Goal: Find specific page/section: Find specific page/section

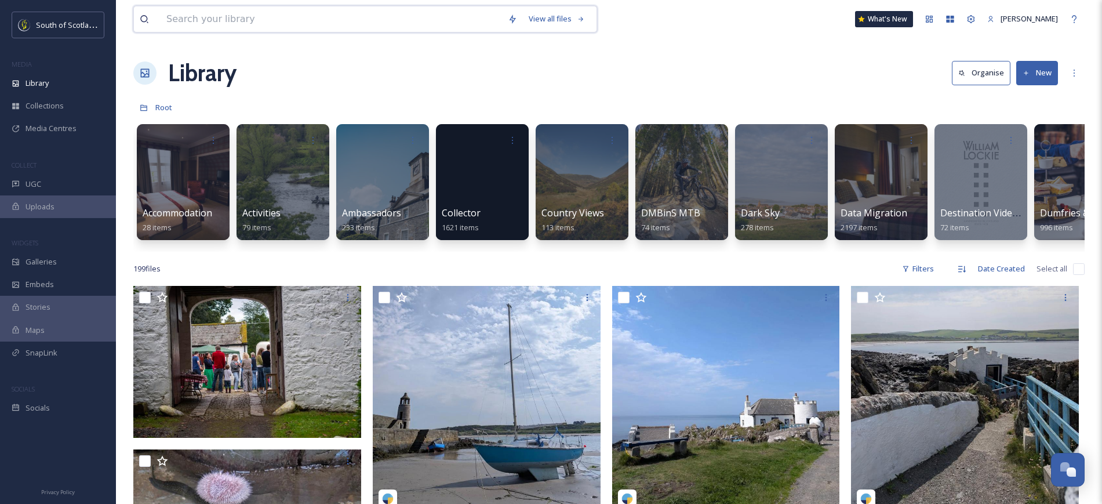
click at [321, 23] on input at bounding box center [331, 19] width 341 height 26
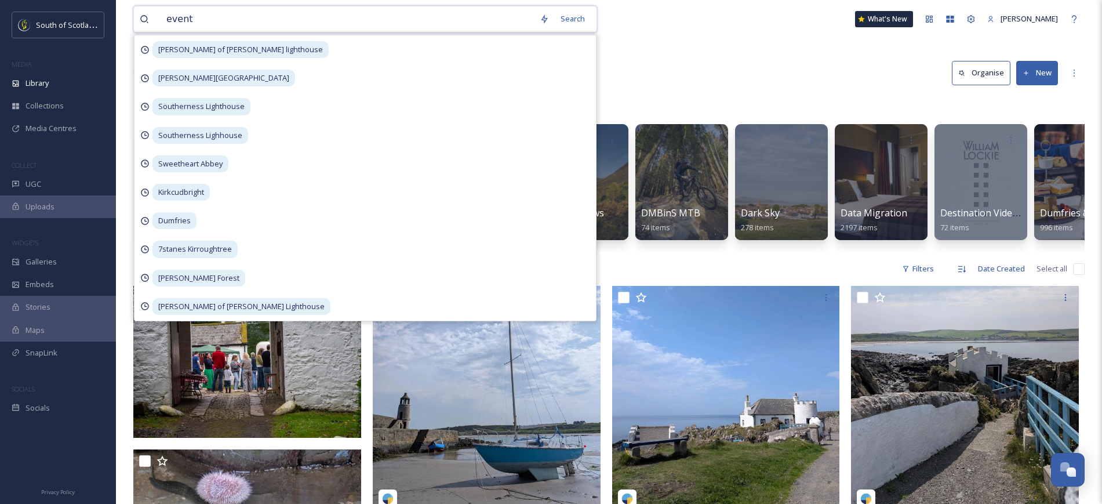
type input "events"
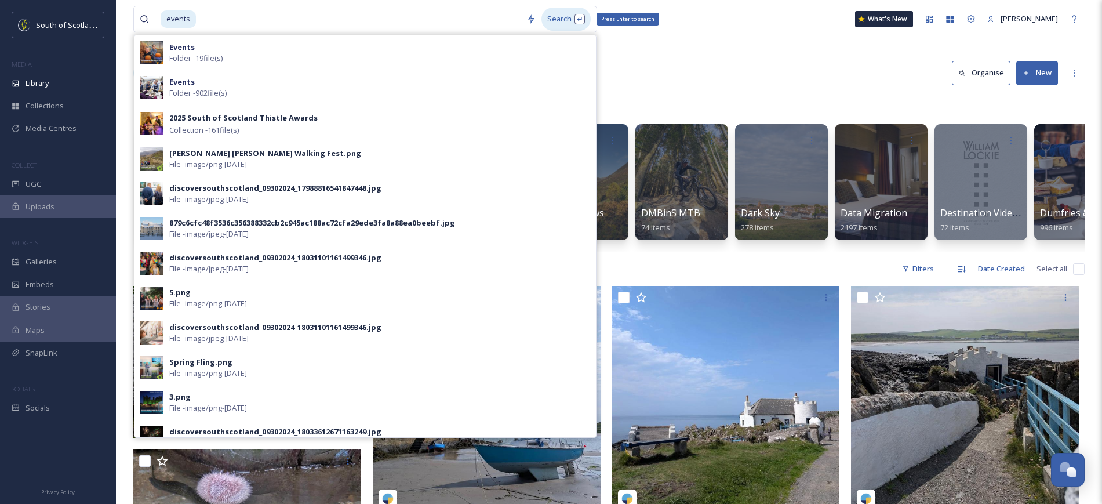
click at [544, 13] on div "Search Press Enter to search" at bounding box center [565, 19] width 49 height 23
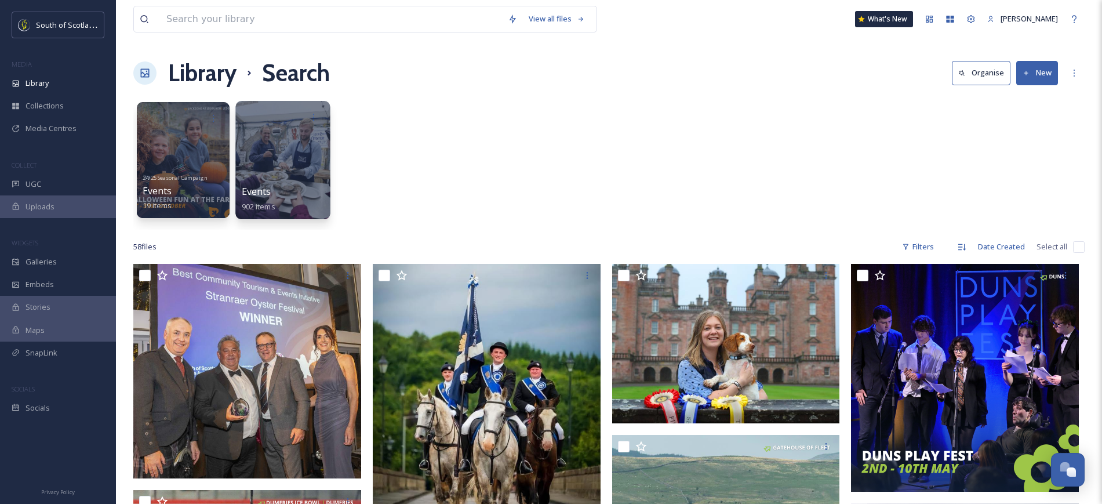
click at [269, 147] on div at bounding box center [282, 160] width 94 height 118
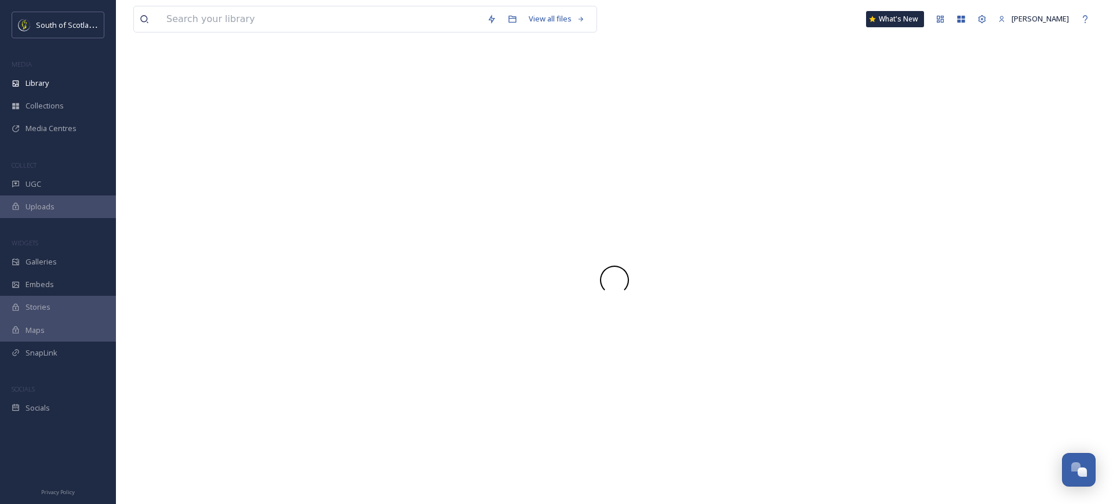
click at [269, 147] on div at bounding box center [614, 280] width 962 height 448
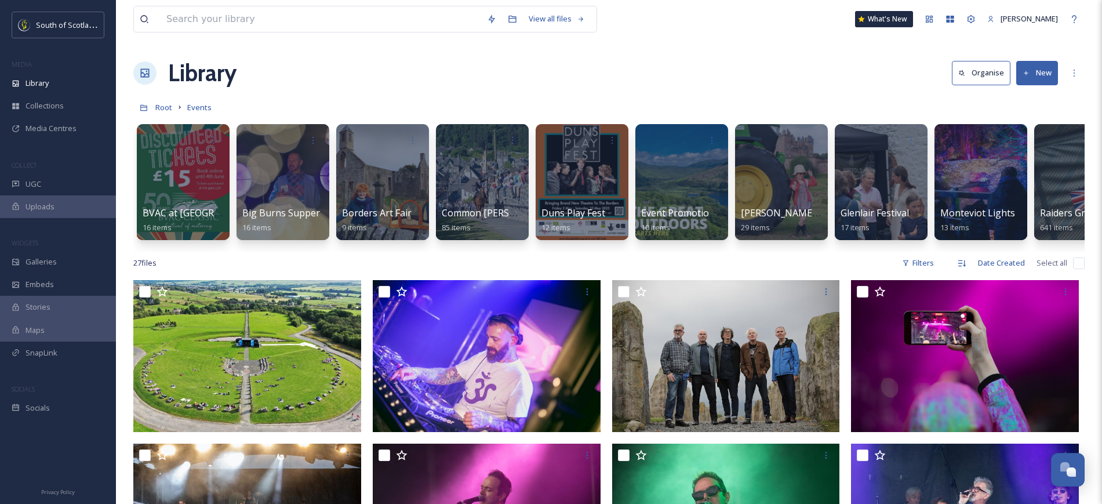
click at [544, 81] on div "Library Organise New" at bounding box center [608, 73] width 951 height 35
